Goal: Information Seeking & Learning: Check status

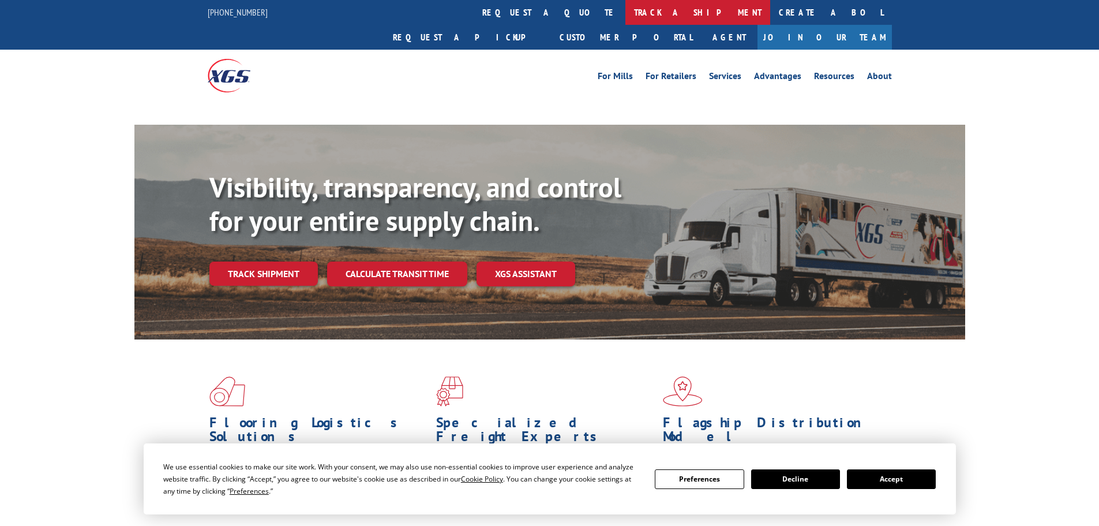
click at [625, 12] on link "track a shipment" at bounding box center [697, 12] width 145 height 25
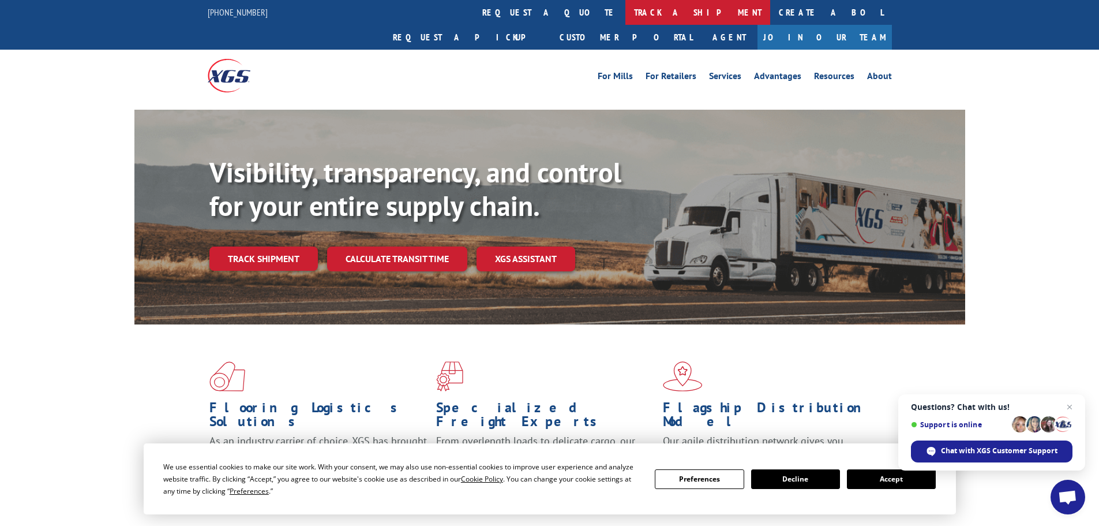
click at [625, 18] on link "track a shipment" at bounding box center [697, 12] width 145 height 25
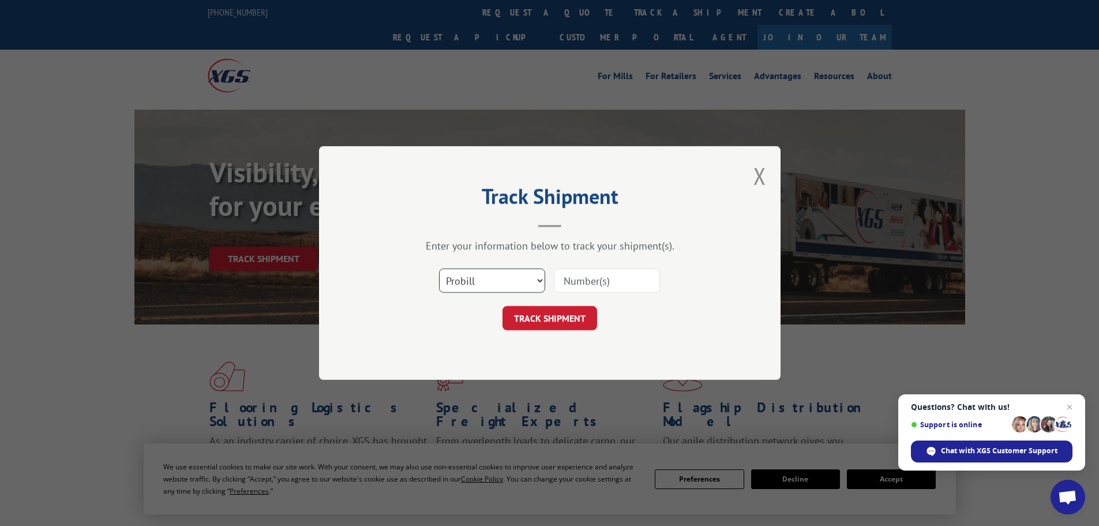
click at [502, 282] on select "Select category... Probill BOL PO" at bounding box center [492, 280] width 106 height 24
select select "po"
click at [439, 268] on select "Select category... Probill BOL PO" at bounding box center [492, 280] width 106 height 24
click at [599, 284] on input at bounding box center [607, 280] width 106 height 24
paste input "71536370"
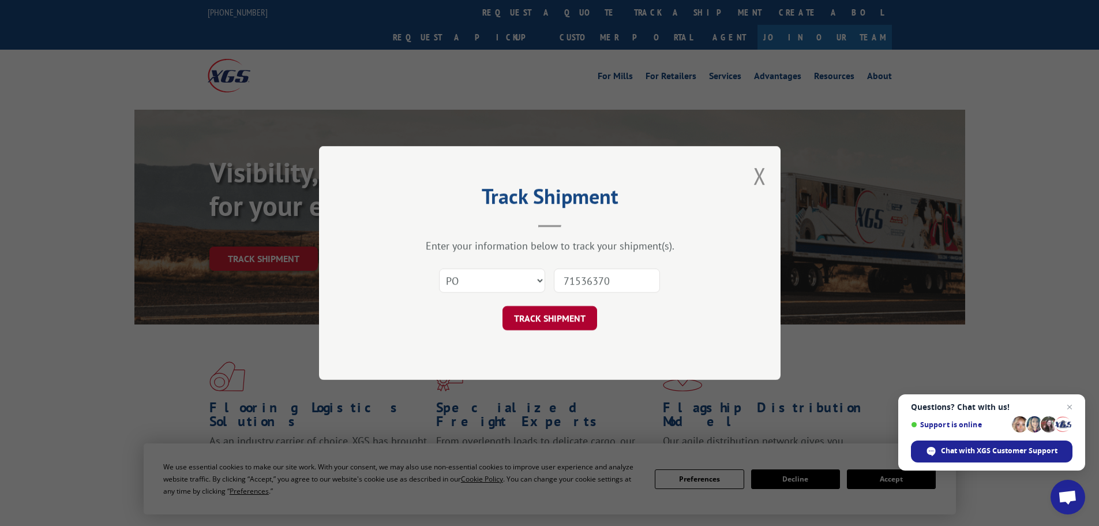
type input "71536370"
click at [531, 321] on button "TRACK SHIPMENT" at bounding box center [550, 318] width 95 height 24
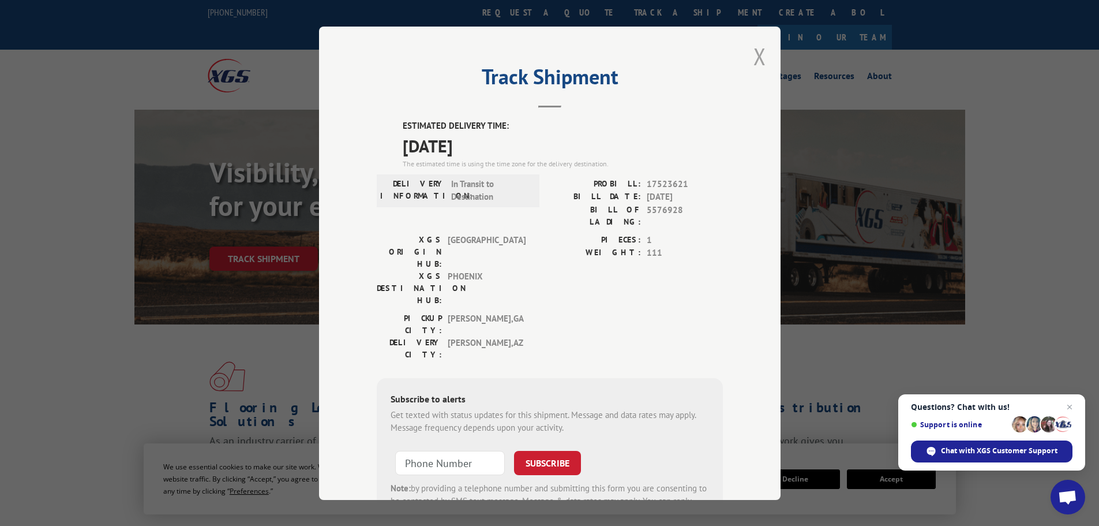
click at [754, 51] on button "Close modal" at bounding box center [760, 56] width 13 height 31
